Goal: Task Accomplishment & Management: Complete application form

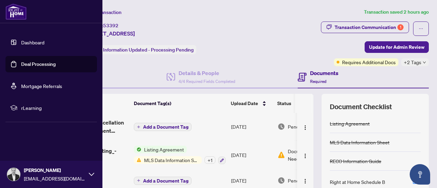
scroll to position [34, 0]
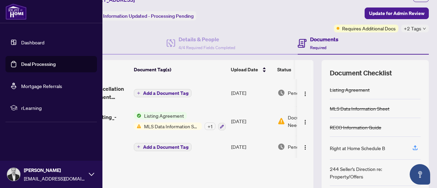
click at [26, 40] on link "Dashboard" at bounding box center [32, 42] width 23 height 6
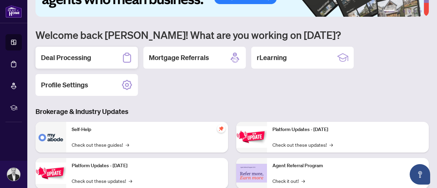
click at [61, 50] on div "Deal Processing" at bounding box center [87, 58] width 102 height 22
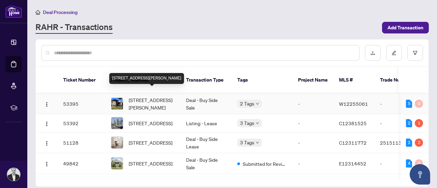
click at [144, 96] on span "[STREET_ADDRESS][PERSON_NAME]" at bounding box center [152, 103] width 46 height 15
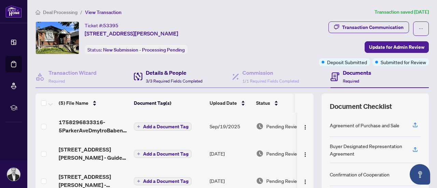
click at [176, 81] on span "3/3 Required Fields Completed" at bounding box center [174, 81] width 57 height 5
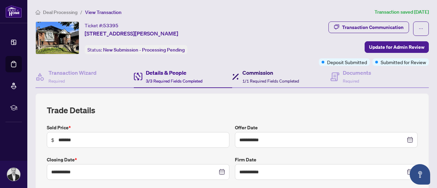
click at [259, 73] on h4 "Commission" at bounding box center [271, 73] width 57 height 8
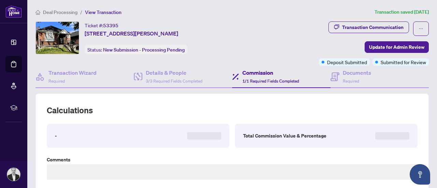
type textarea "**********"
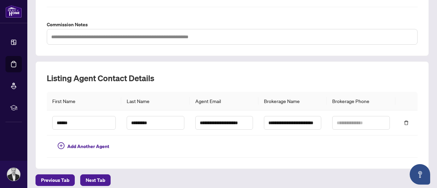
scroll to position [259, 0]
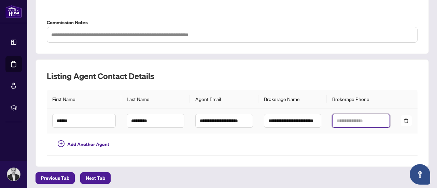
click at [352, 120] on input "text" at bounding box center [361, 121] width 58 height 14
paste input "**********"
type input "**********"
click at [346, 136] on td at bounding box center [361, 145] width 69 height 22
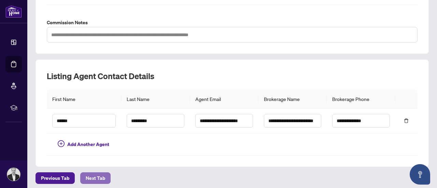
click at [105, 173] on button "Next Tab" at bounding box center [95, 179] width 30 height 12
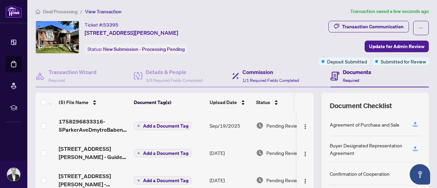
scroll to position [1, 0]
click at [262, 73] on h4 "Commission" at bounding box center [271, 72] width 57 height 8
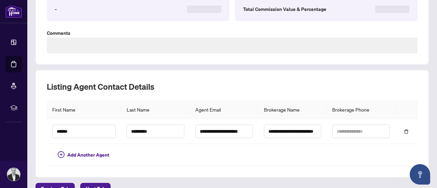
type input "**********"
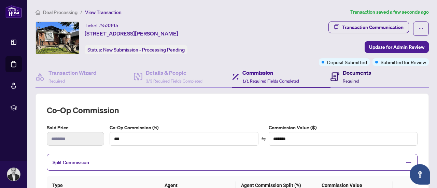
click at [353, 76] on h4 "Documents" at bounding box center [357, 73] width 28 height 8
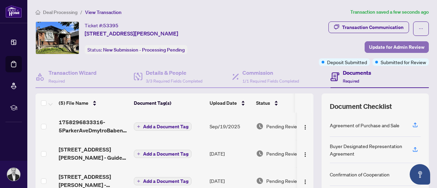
click at [392, 42] on span "Update for Admin Review" at bounding box center [396, 47] width 55 height 11
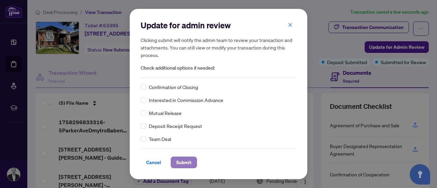
click at [187, 162] on span "Submit" at bounding box center [183, 162] width 15 height 11
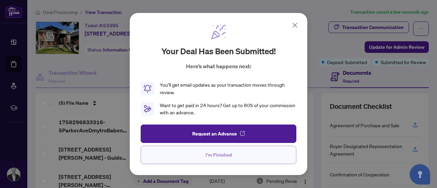
click at [230, 156] on span "I'm Finished" at bounding box center [219, 155] width 26 height 11
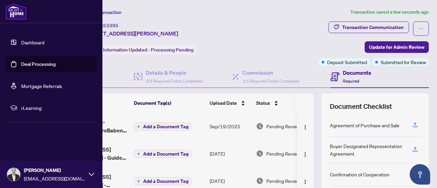
click at [21, 41] on link "Dashboard" at bounding box center [32, 42] width 23 height 6
